Goal: Find specific page/section

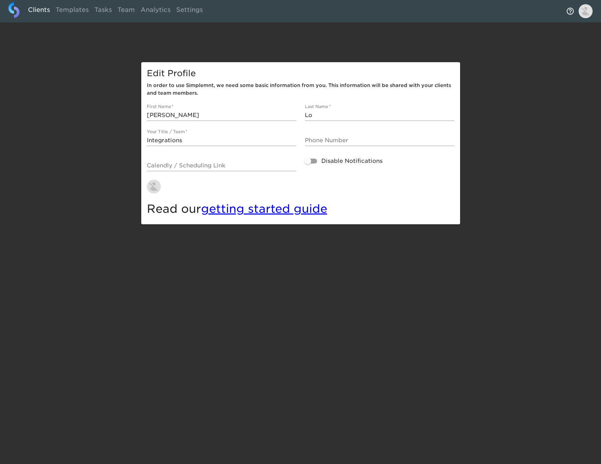
click at [43, 10] on link "Clients" at bounding box center [39, 10] width 28 height 17
select select "10"
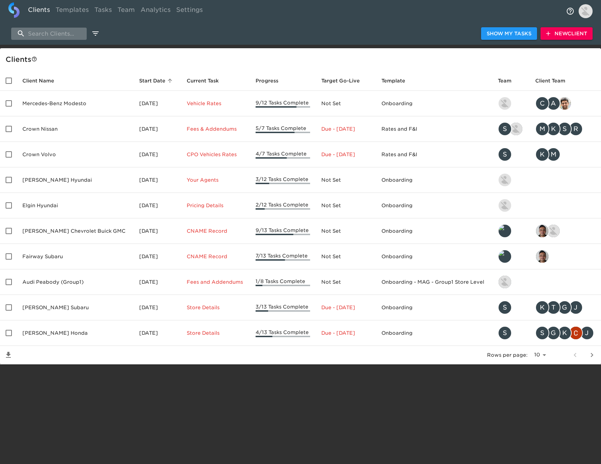
click at [41, 32] on input "search" at bounding box center [49, 34] width 76 height 12
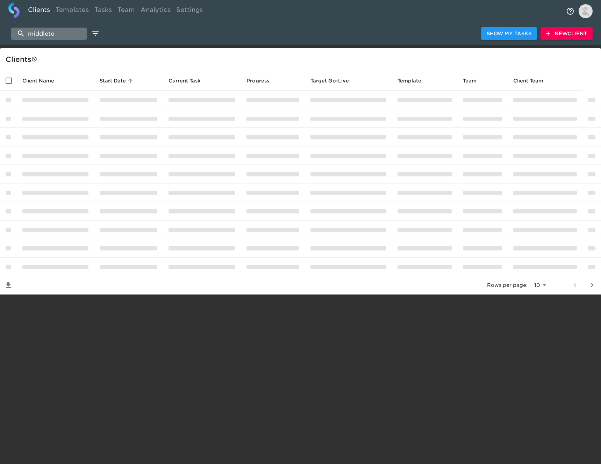
type input "middleton"
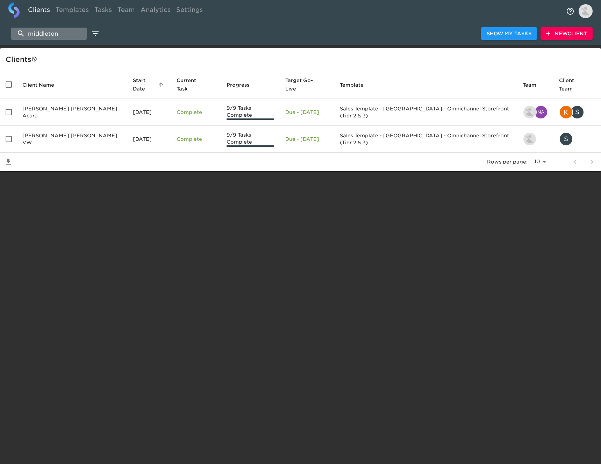
click at [69, 32] on input "middleton" at bounding box center [49, 34] width 76 height 12
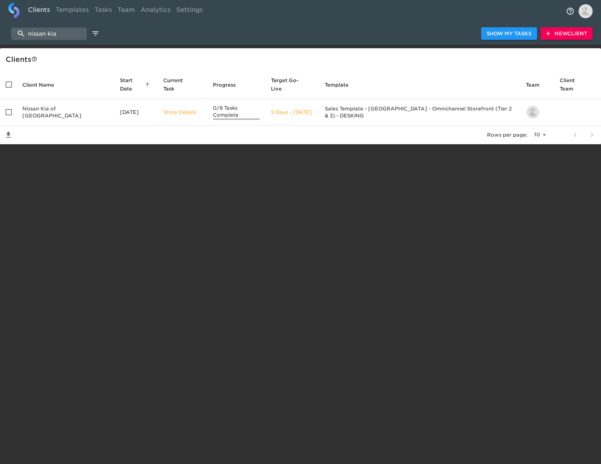
type input "nissan kia"
